Goal: Answer question/provide support: Share knowledge or assist other users

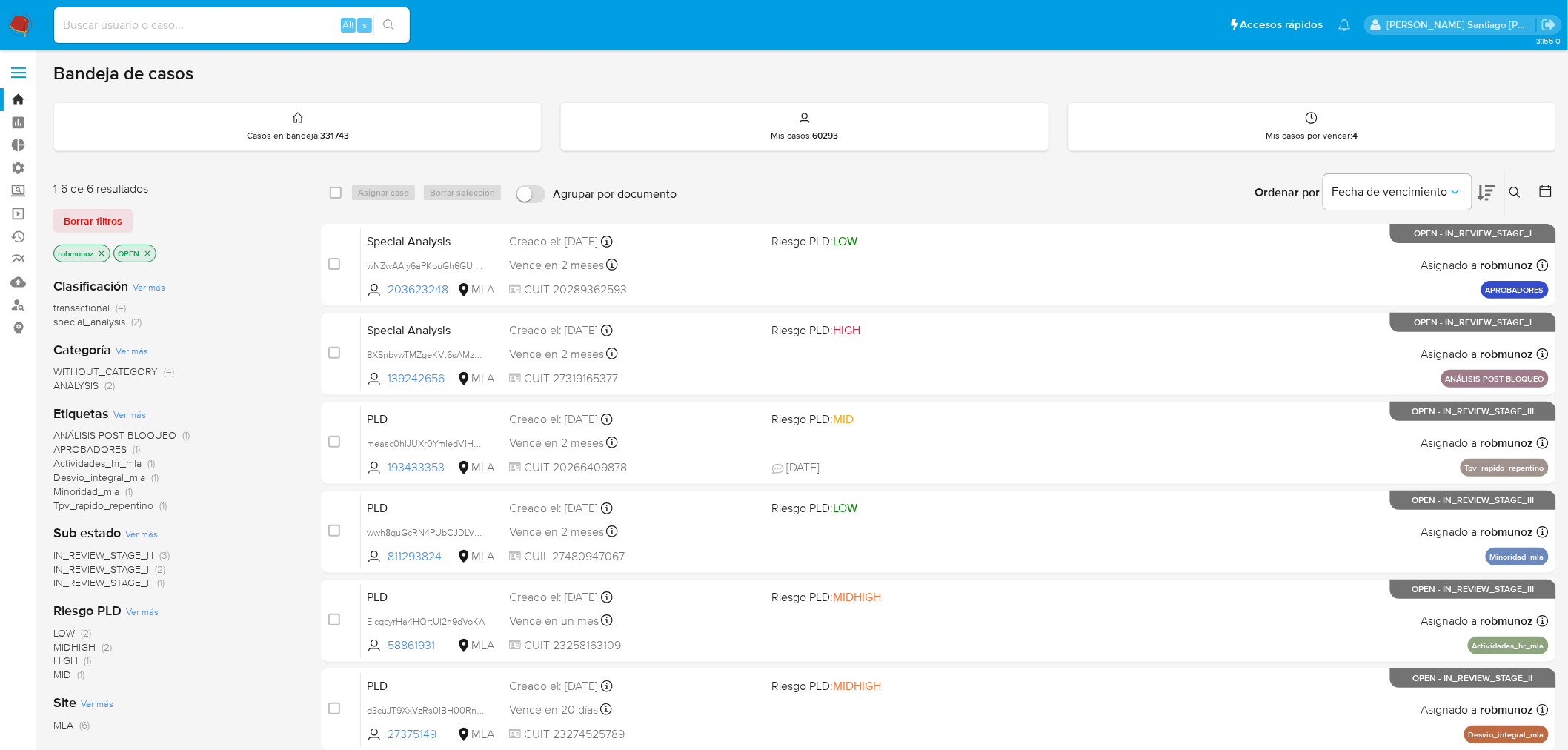
click at [1518, 188] on icon at bounding box center [1515, 193] width 12 height 12
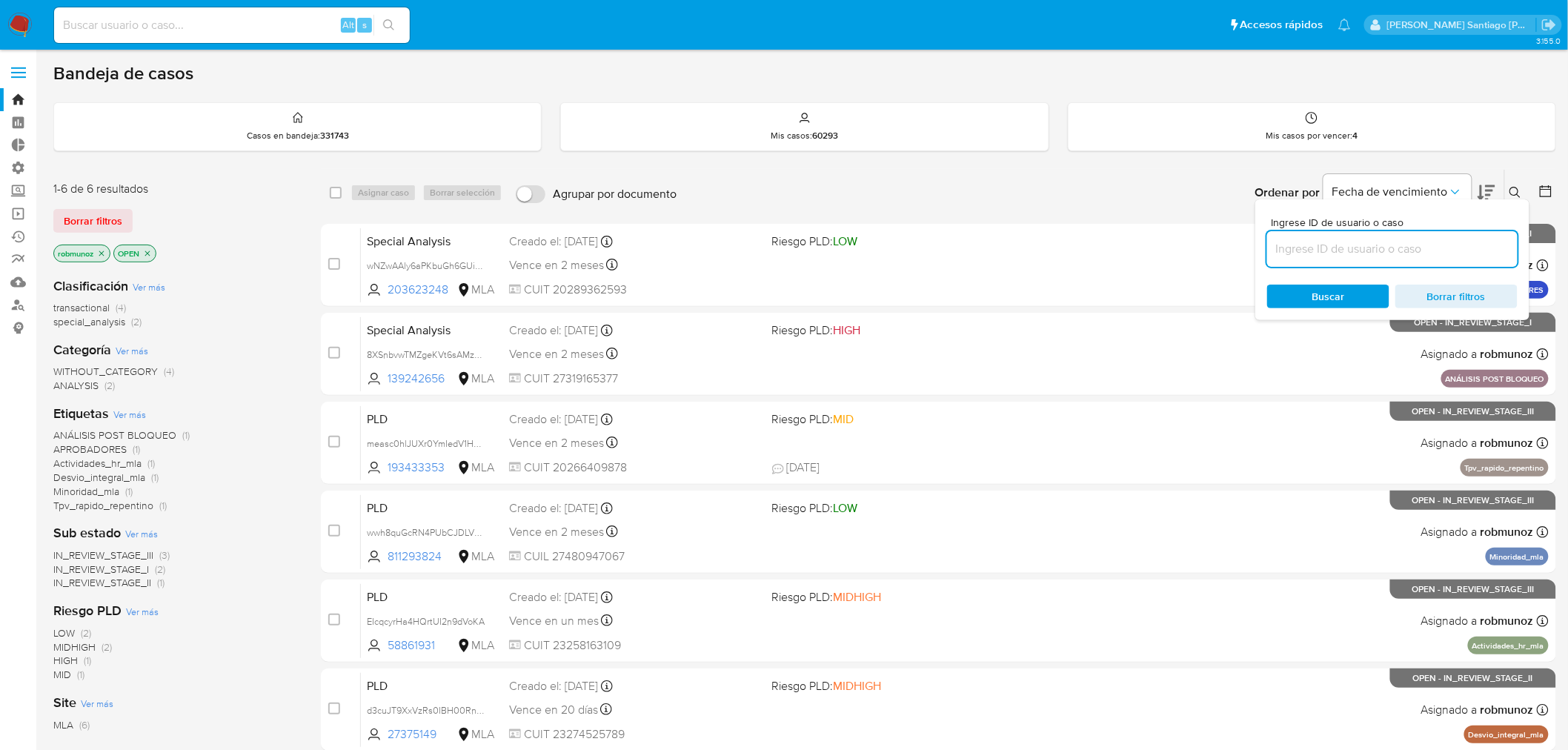
click at [1470, 246] on input at bounding box center [1393, 249] width 251 height 19
type input "XDQSHUg7BfnSVYmd0jwtJhl8"
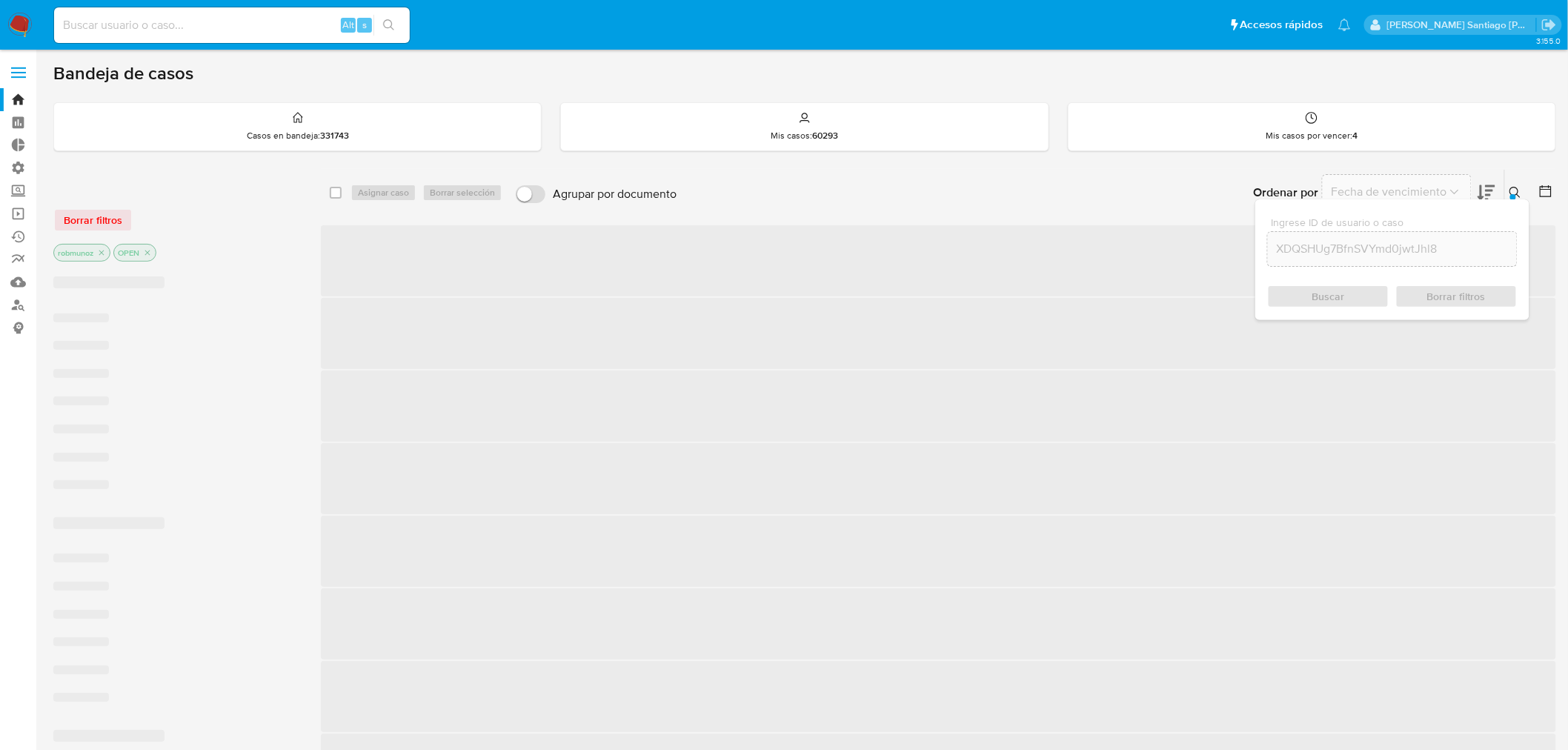
click at [95, 209] on div "Borrar filtros" at bounding box center [172, 219] width 237 height 24
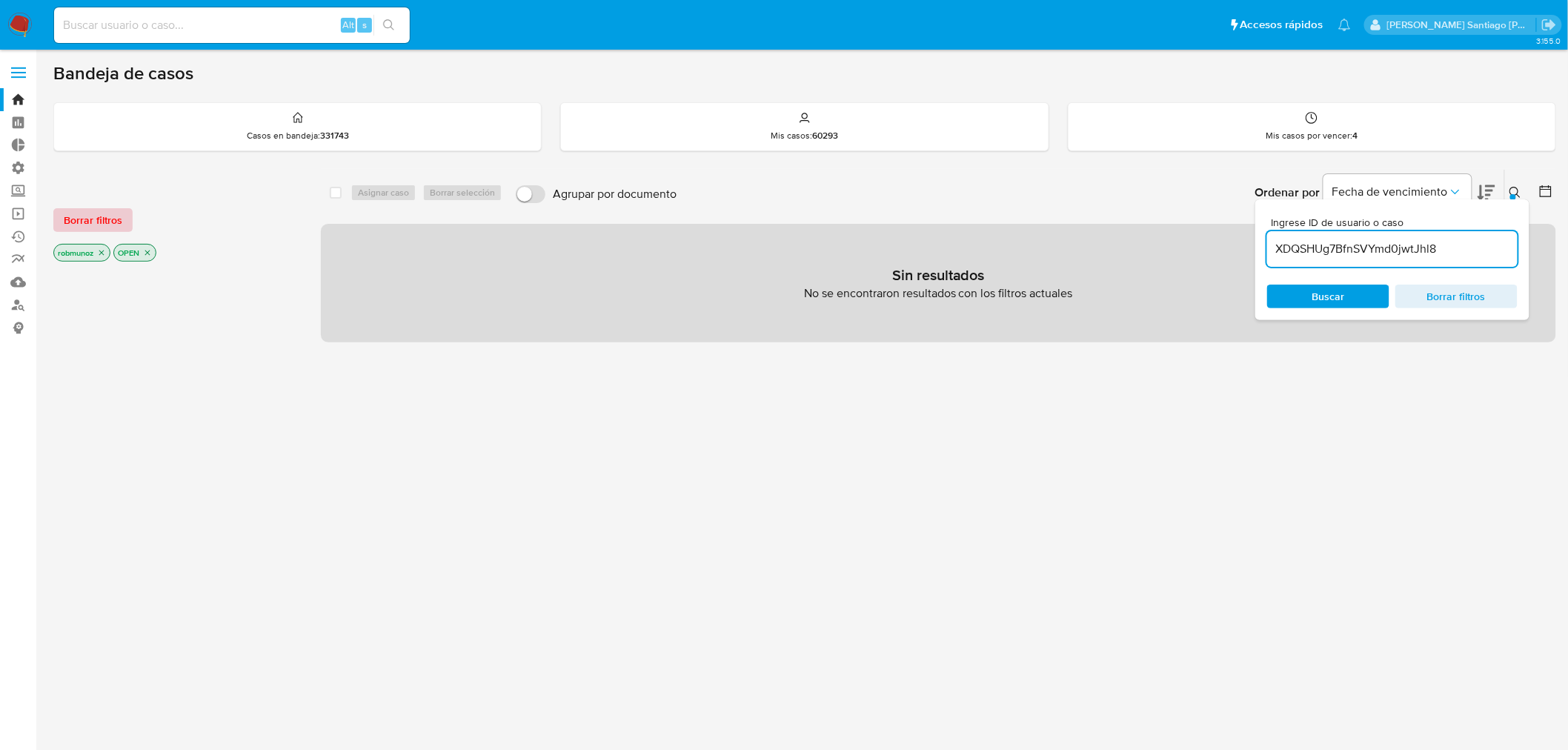
click at [98, 217] on span "Borrar filtros" at bounding box center [93, 220] width 59 height 21
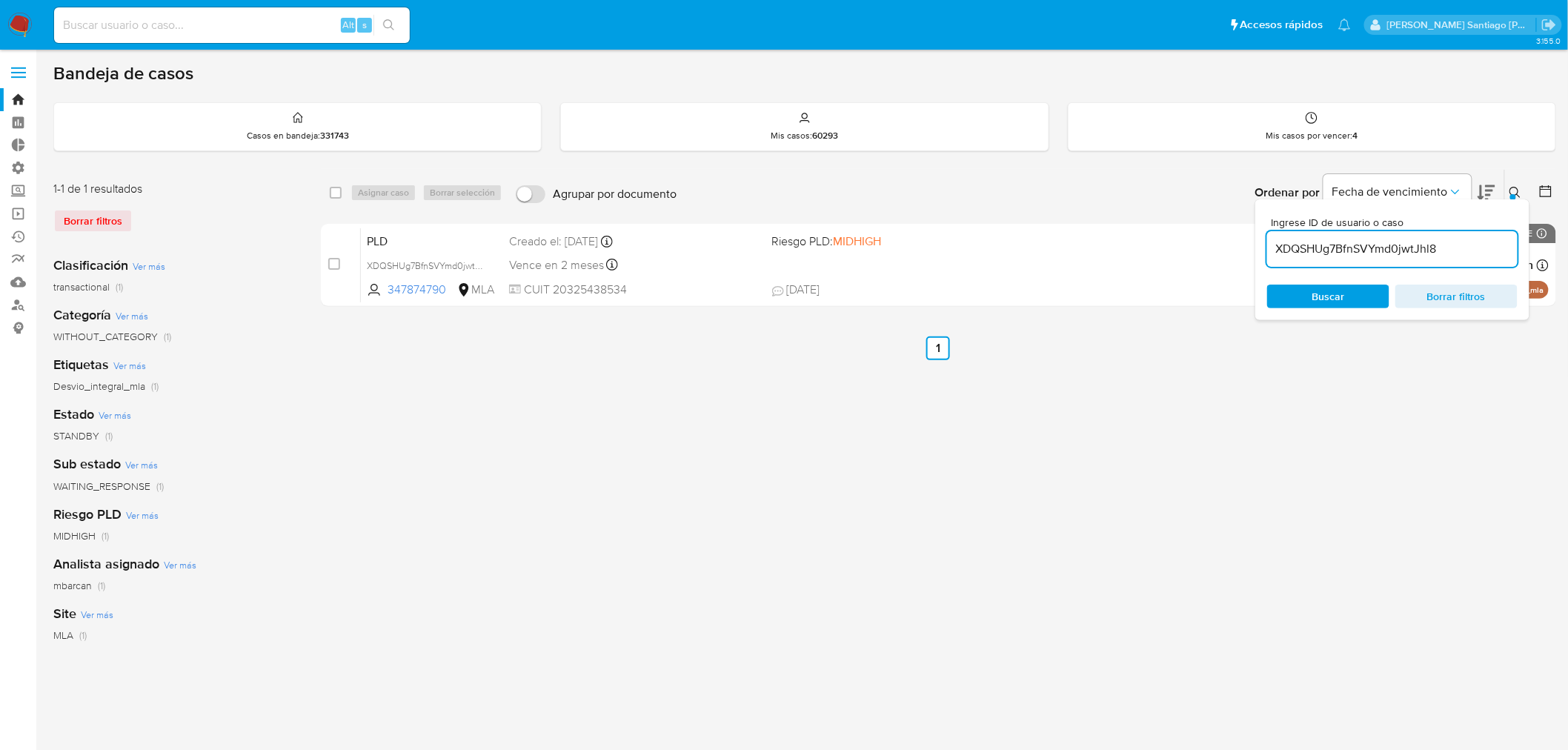
click at [1515, 184] on button at bounding box center [1517, 193] width 25 height 18
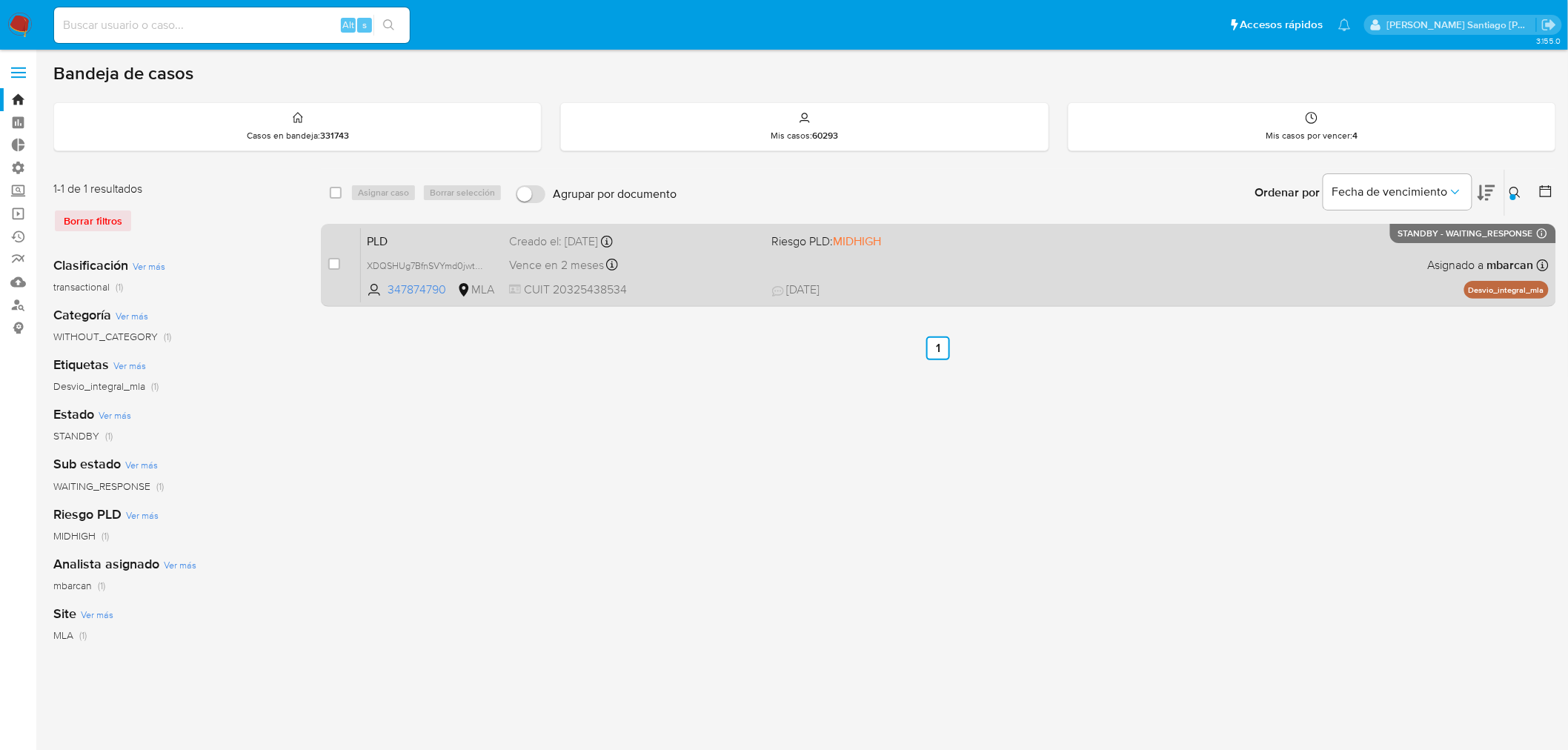
drag, startPoint x: 331, startPoint y: 261, endPoint x: 356, endPoint y: 239, distance: 33.3
click at [331, 261] on input "checkbox" at bounding box center [334, 264] width 12 height 12
checkbox input "true"
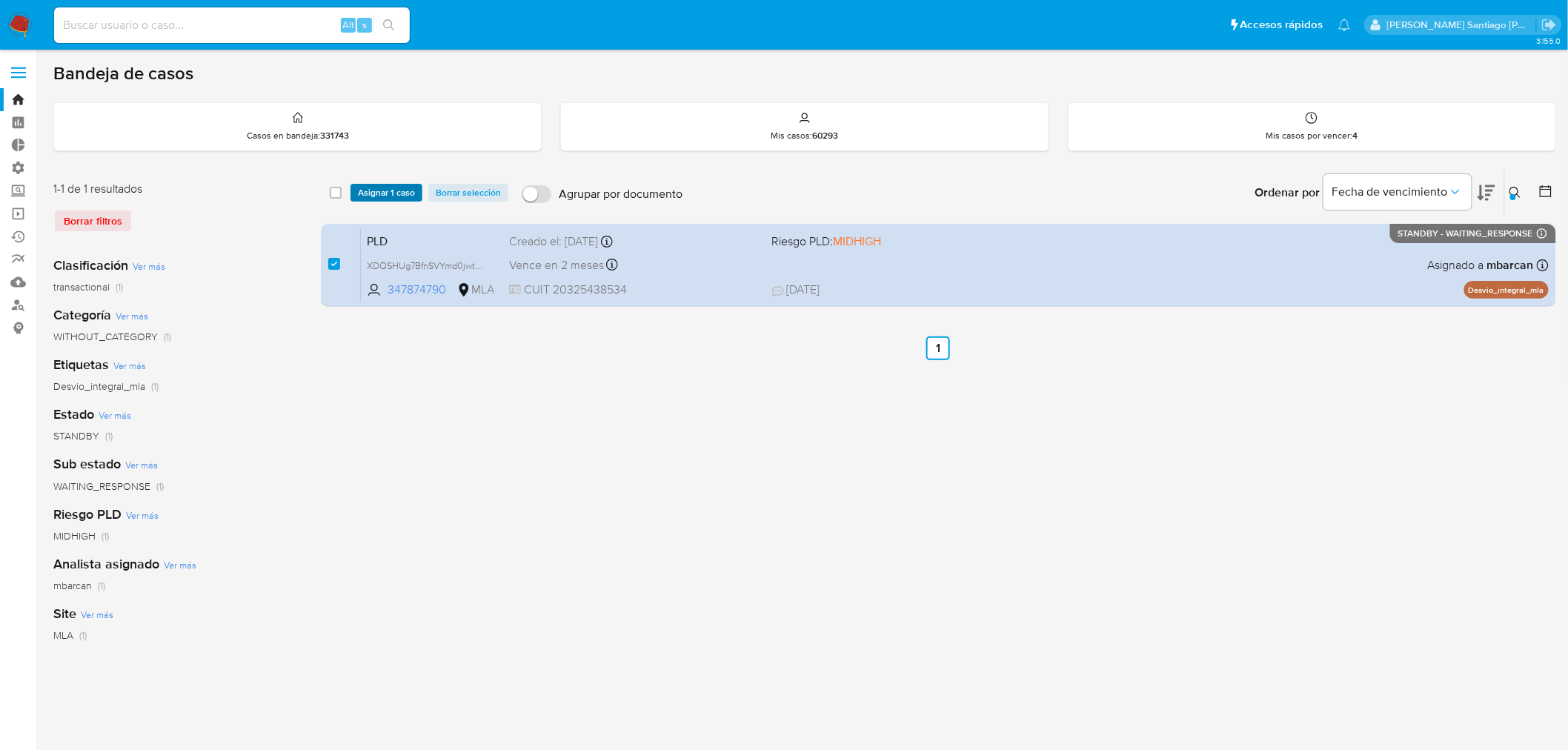
click at [395, 191] on span "Asignar 1 caso" at bounding box center [386, 192] width 57 height 15
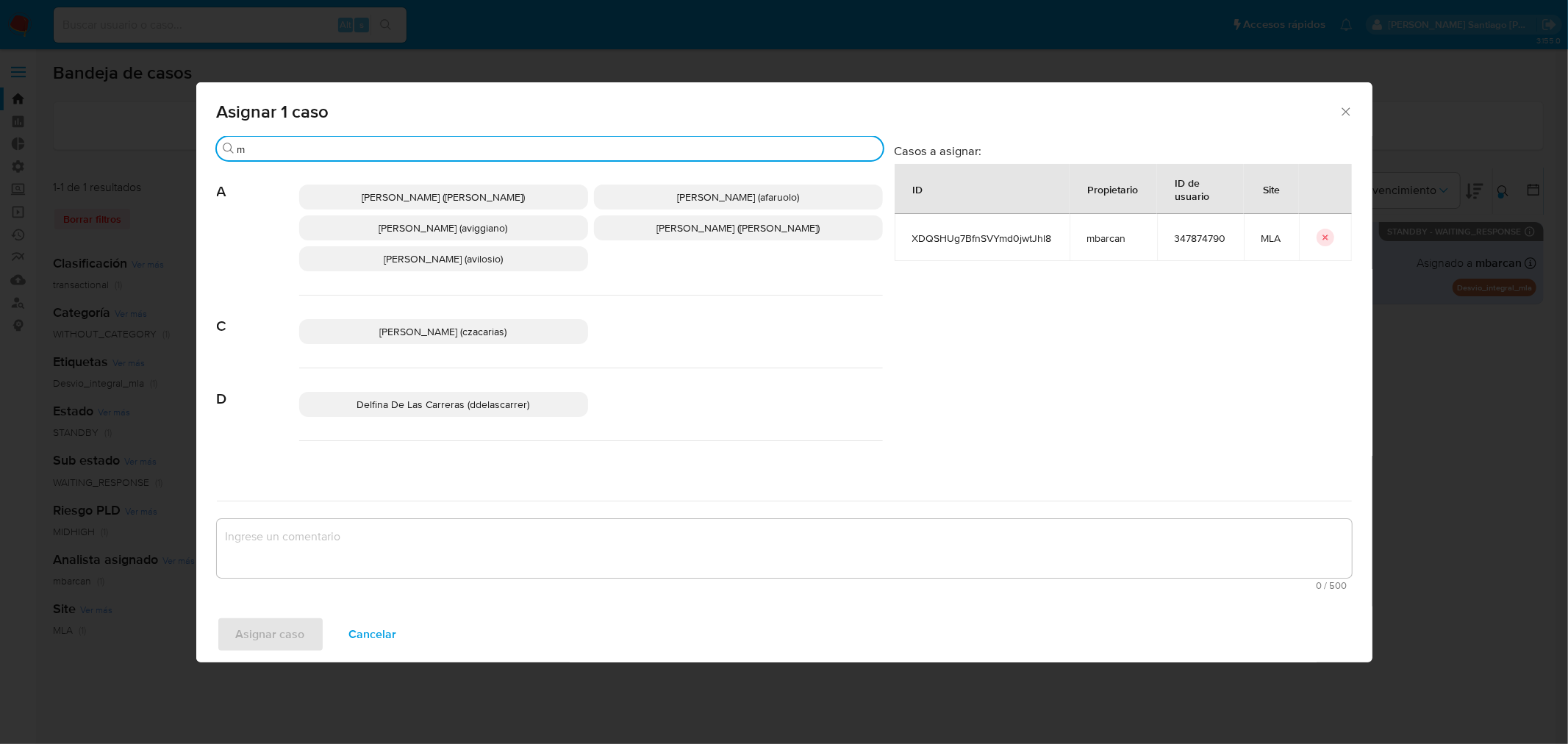
click at [365, 150] on input "m" at bounding box center [557, 149] width 640 height 13
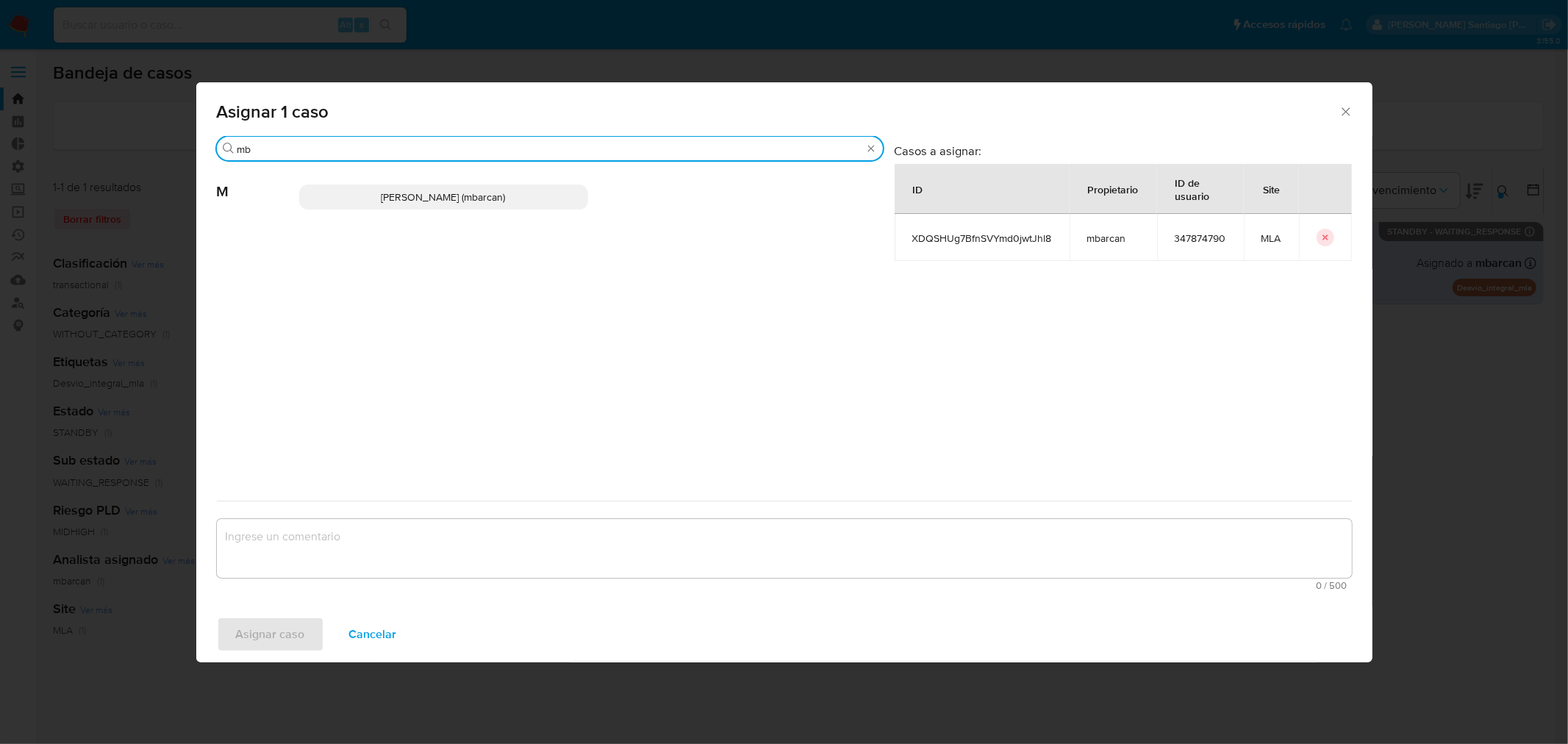
type input "mb"
drag, startPoint x: 363, startPoint y: 197, endPoint x: 383, endPoint y: 385, distance: 189.1
click at [363, 201] on p "[PERSON_NAME] (mbarcan)" at bounding box center [444, 197] width 289 height 25
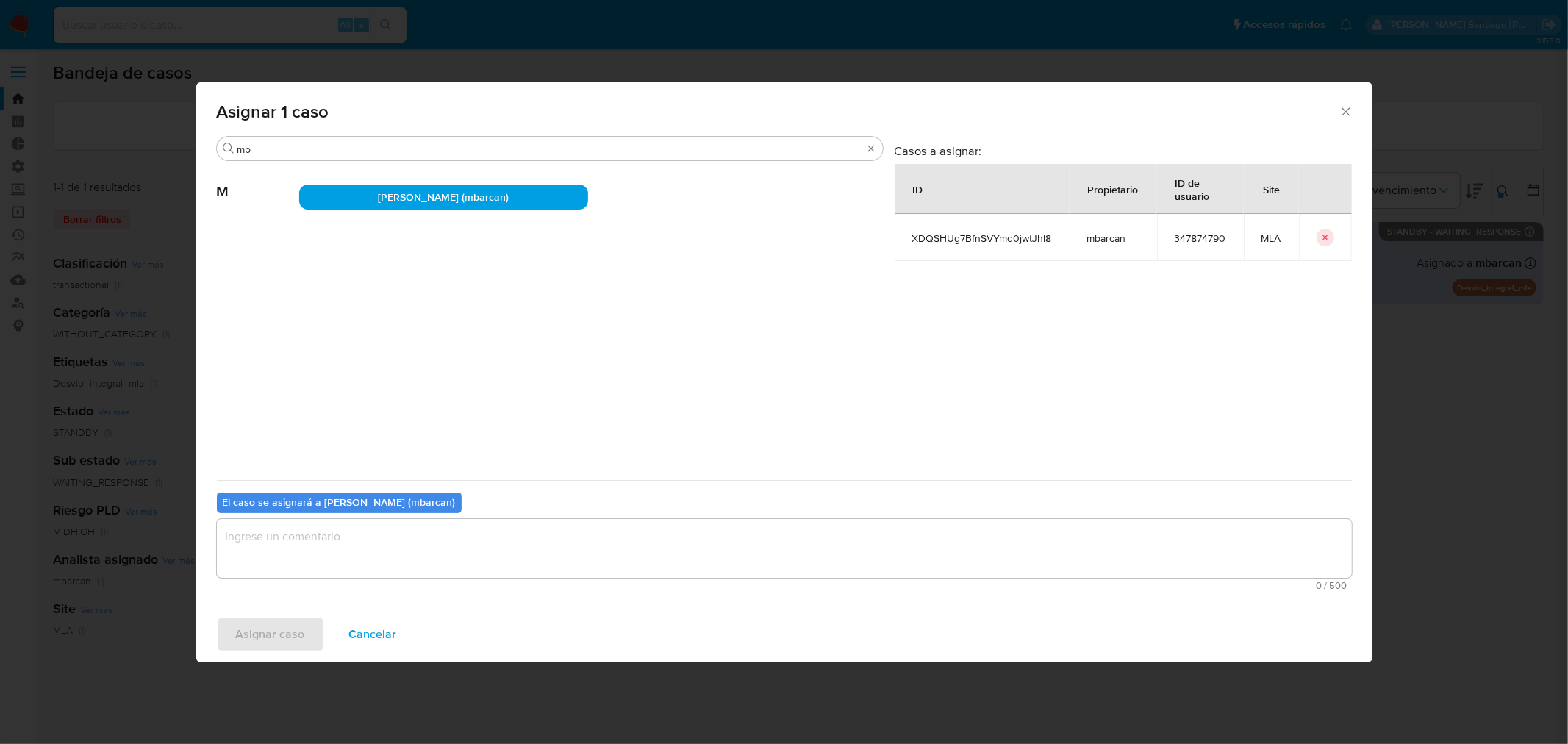
click at [453, 557] on textarea "assign-modal" at bounding box center [784, 549] width 1136 height 59
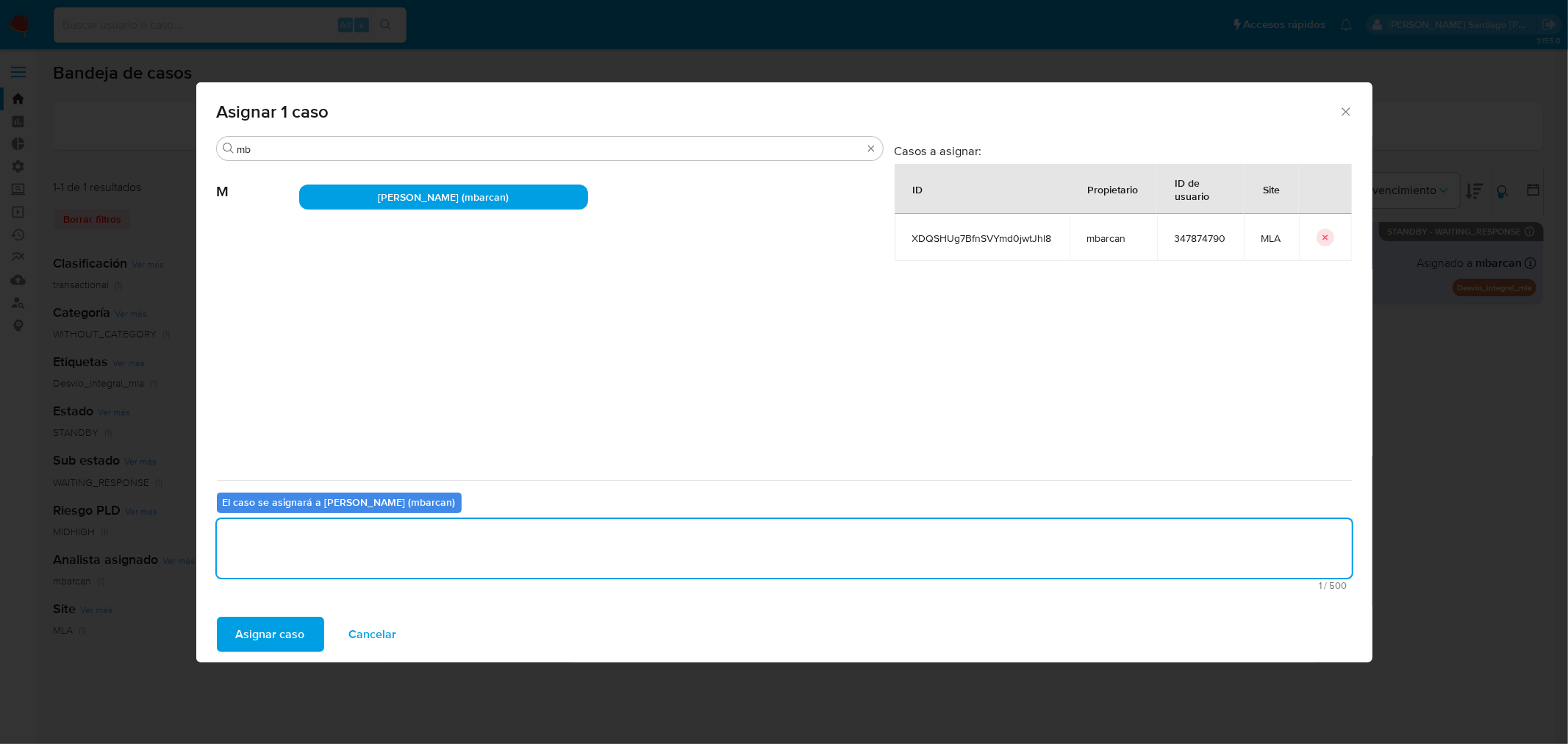
click at [295, 638] on span "Asignar caso" at bounding box center [270, 634] width 69 height 32
